Goal: Task Accomplishment & Management: Use online tool/utility

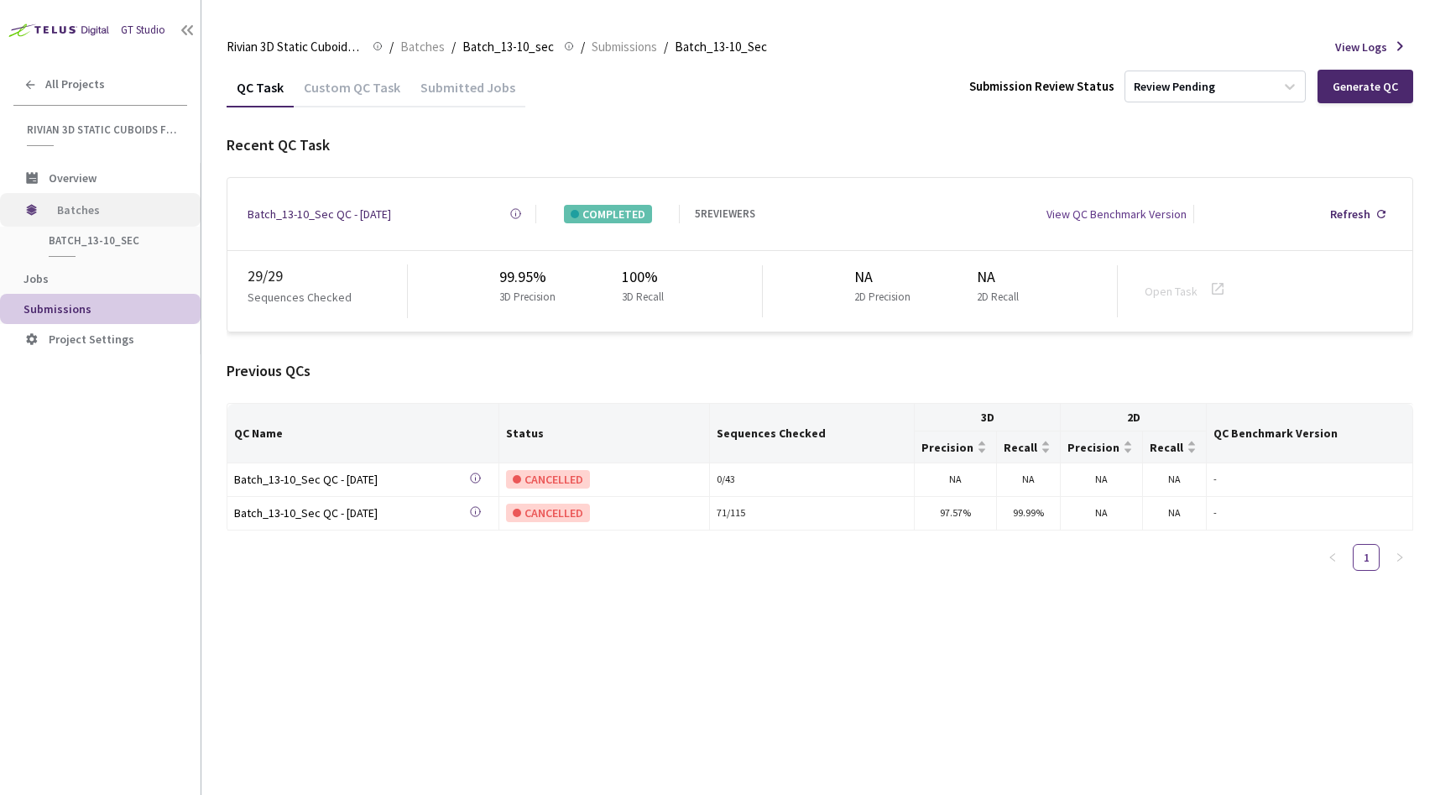
click at [76, 220] on span "Batches" at bounding box center [114, 210] width 115 height 34
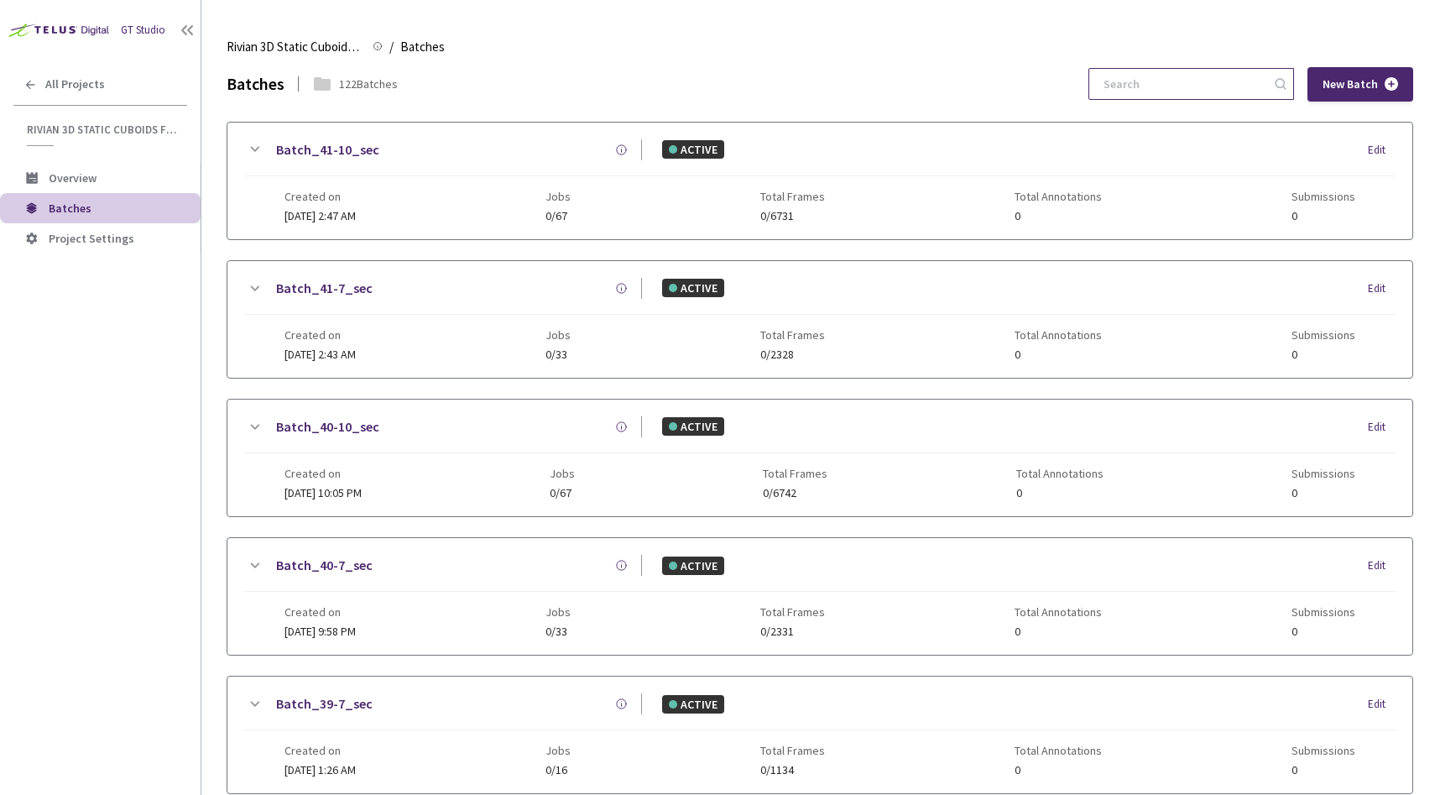
click at [1158, 86] on input at bounding box center [1183, 84] width 179 height 30
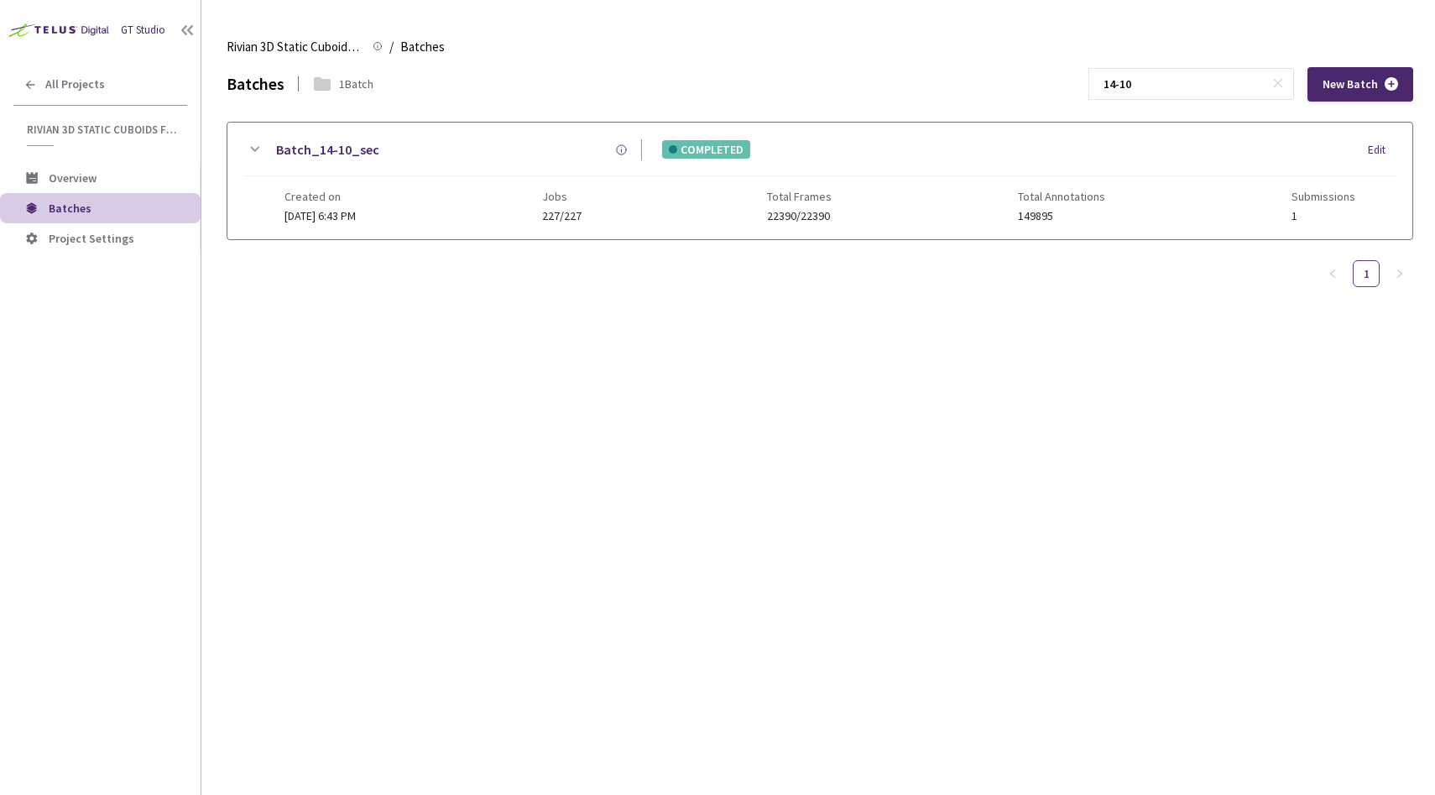
type input "14-10"
click at [478, 148] on div "Batch_14-10_sec" at bounding box center [453, 149] width 378 height 21
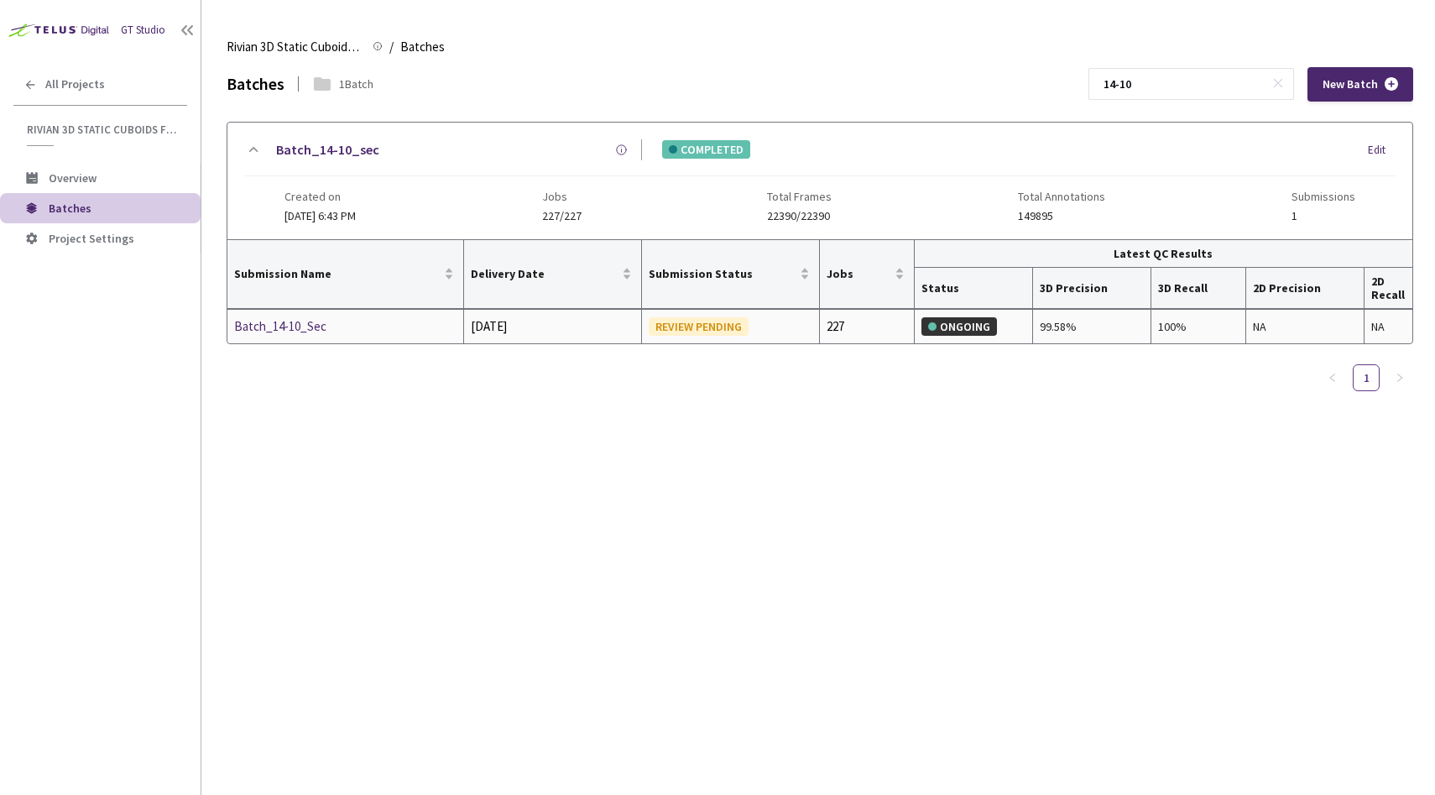
click at [317, 325] on div "Batch_14-10_Sec" at bounding box center [323, 326] width 178 height 20
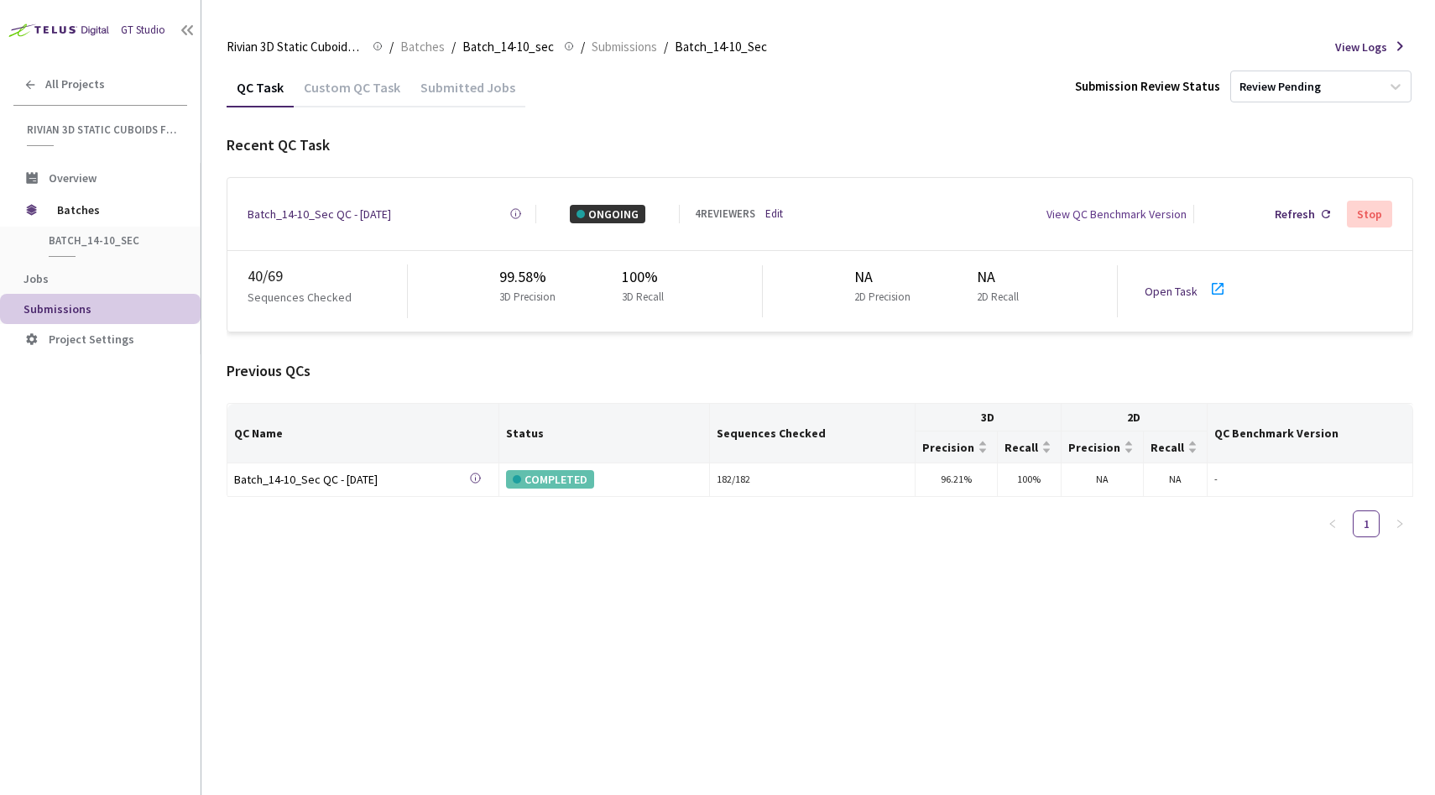
click at [1185, 284] on link "Open Task" at bounding box center [1171, 291] width 53 height 15
click at [779, 209] on link "Edit" at bounding box center [774, 214] width 18 height 17
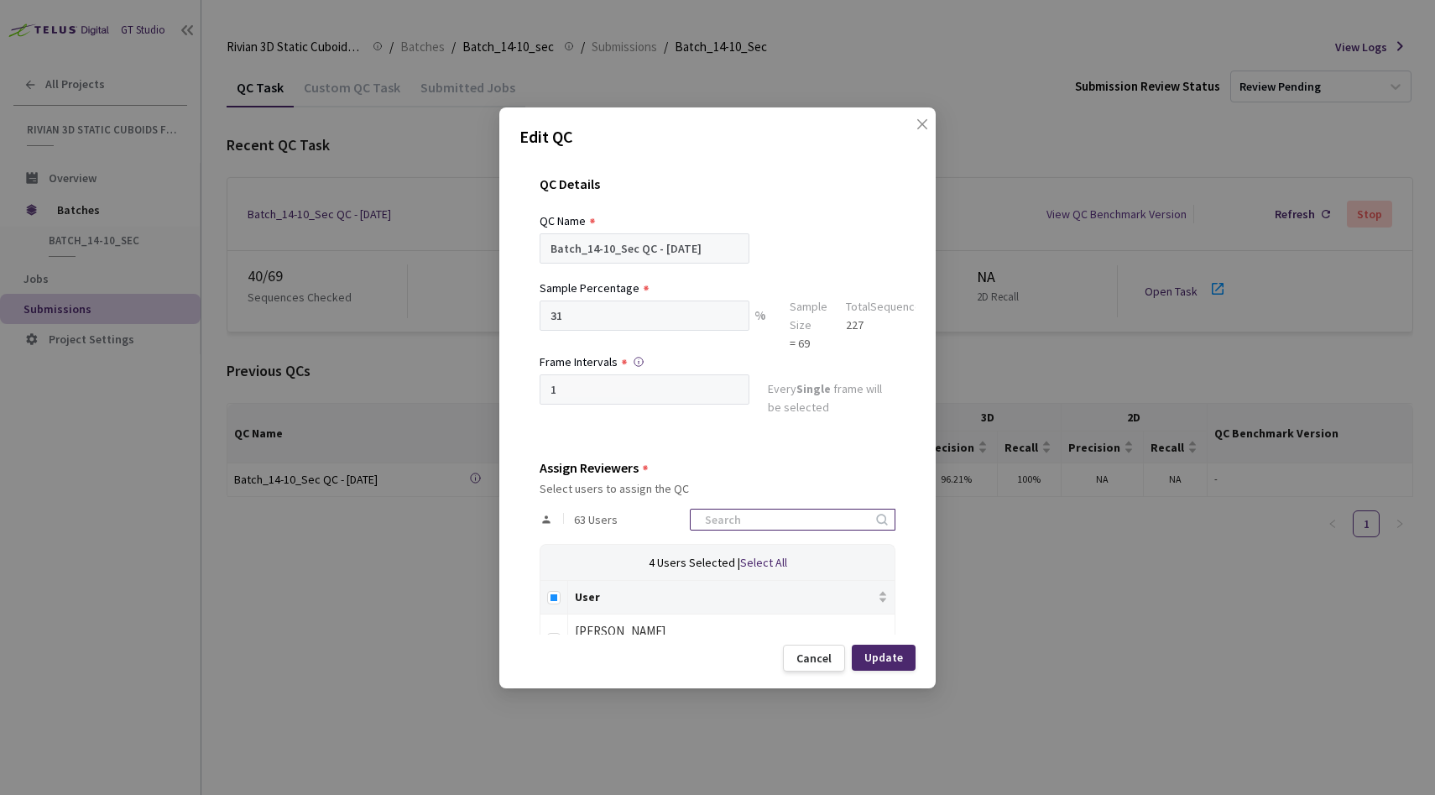
click at [742, 518] on input at bounding box center [784, 519] width 179 height 20
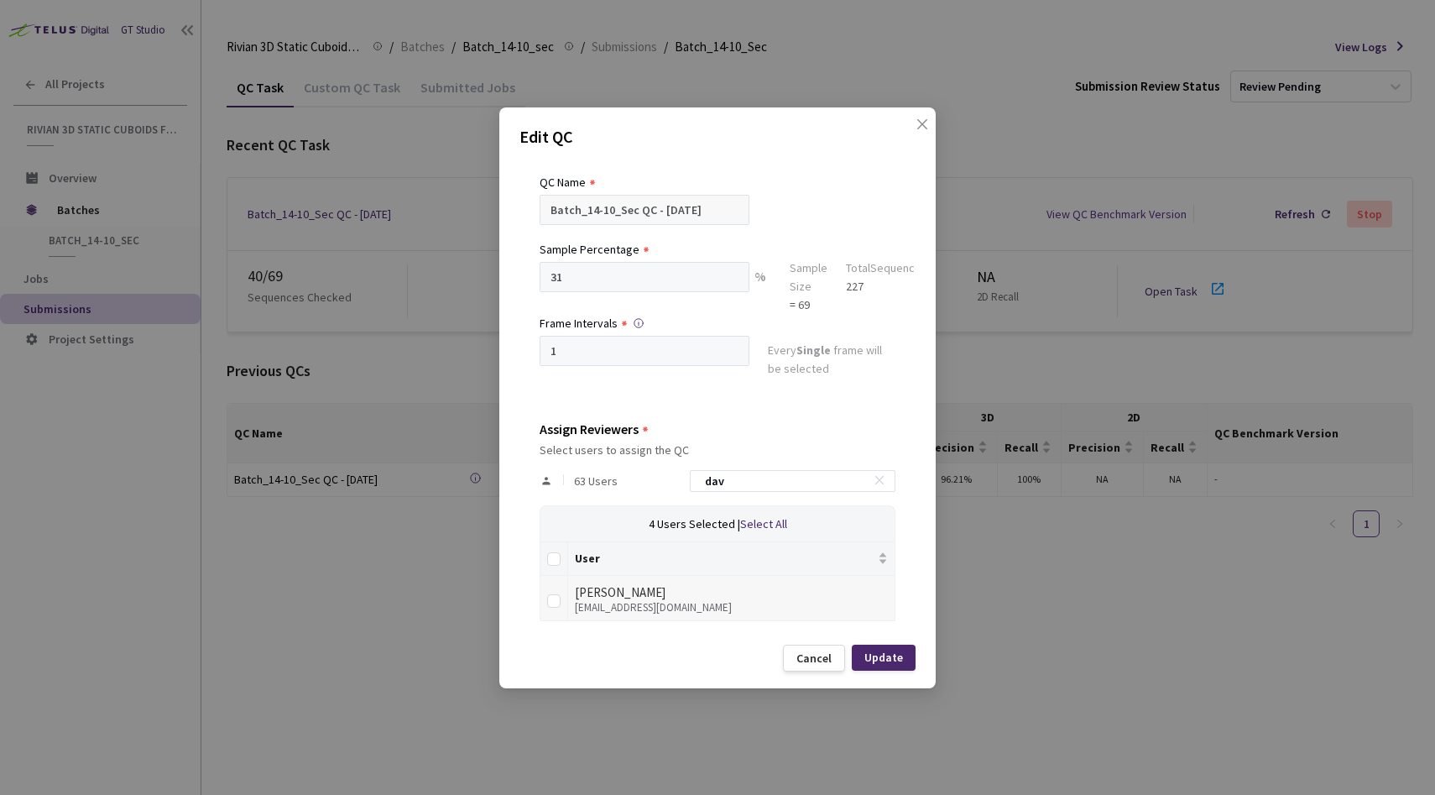
scroll to position [41, 0]
type input "dav"
click at [672, 597] on div "[PERSON_NAME]" at bounding box center [731, 590] width 313 height 20
click at [547, 600] on input "checkbox" at bounding box center [553, 598] width 13 height 13
checkbox input "true"
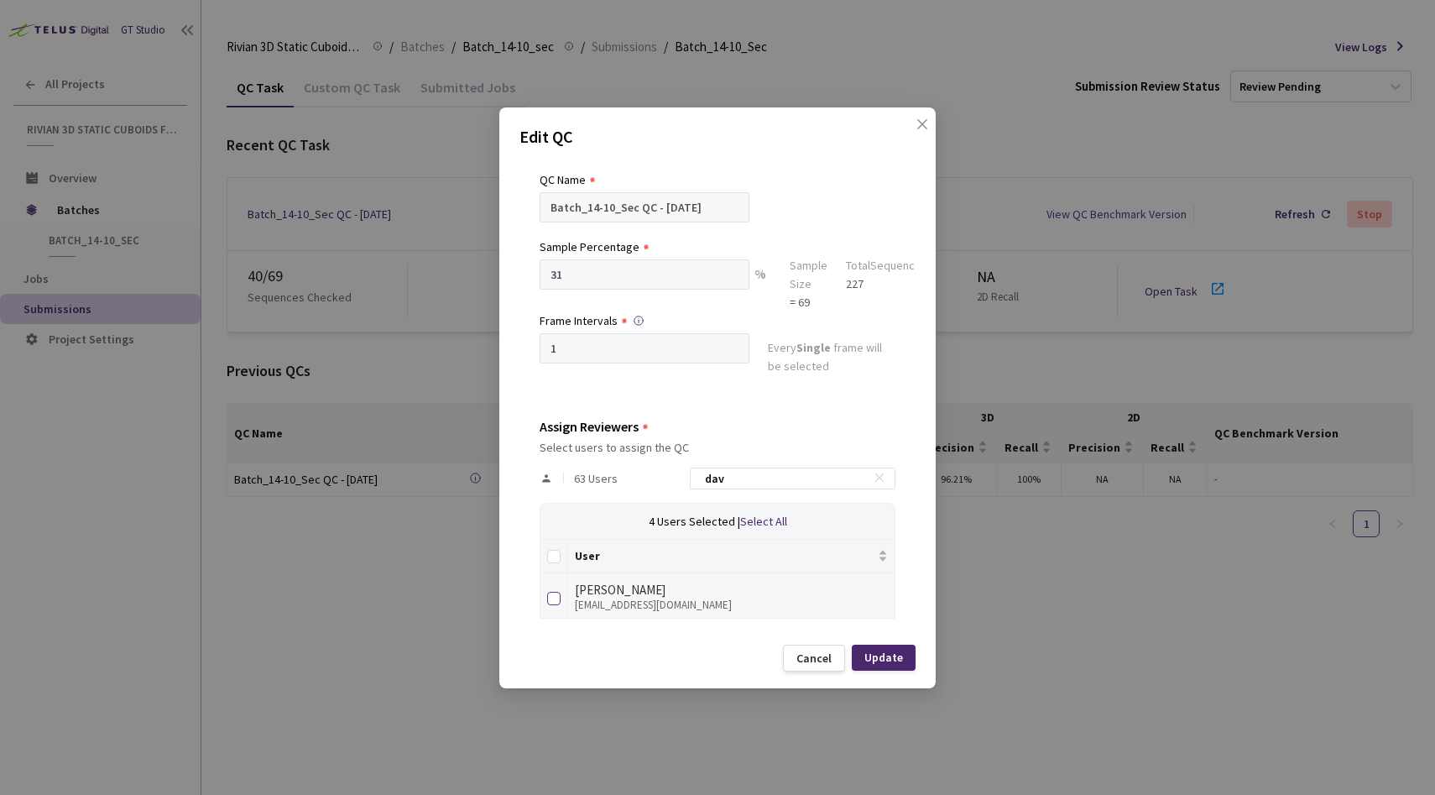
checkbox input "true"
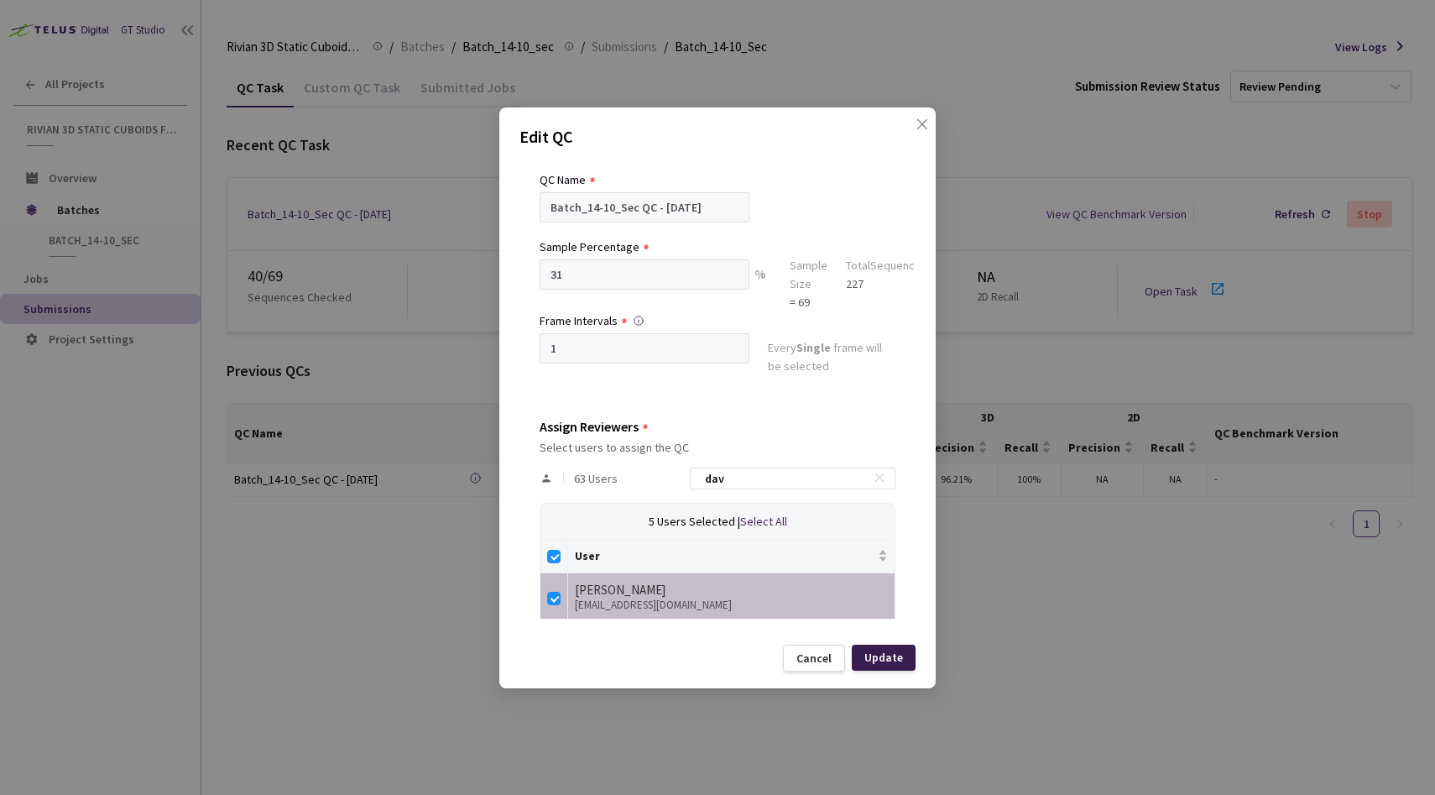
click at [892, 659] on div "Update" at bounding box center [884, 656] width 39 height 13
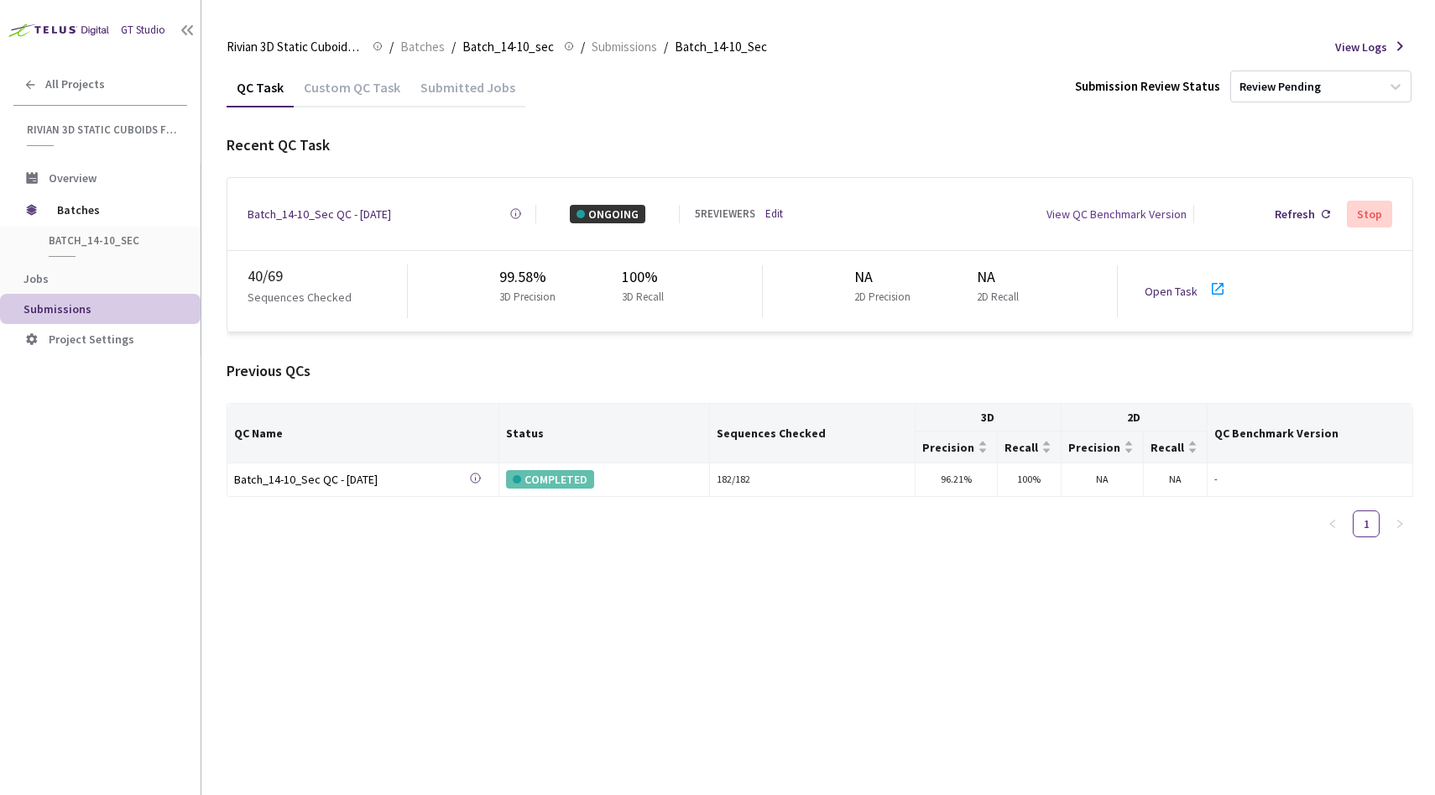
click at [1178, 289] on link "Open Task" at bounding box center [1171, 291] width 53 height 15
